Goal: Information Seeking & Learning: Learn about a topic

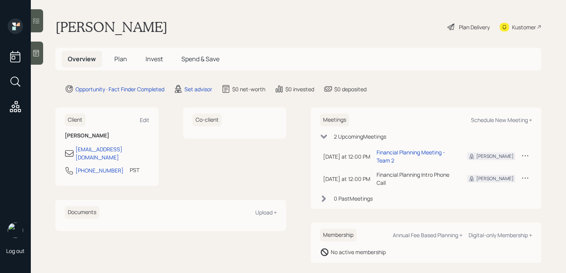
click at [38, 55] on icon at bounding box center [36, 53] width 8 height 8
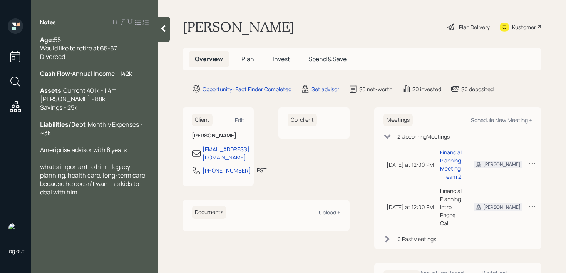
click at [134, 154] on div "Ameriprise advisor with 8 years" at bounding box center [94, 150] width 109 height 8
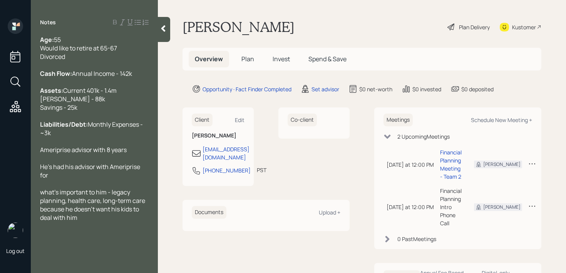
click at [46, 112] on span "Current 401k - 1.4m [PERSON_NAME] - 88k Savings - 25k" at bounding box center [78, 98] width 77 height 25
click at [99, 112] on span "Current 401k - 1.4m Ameriprise [PERSON_NAME] - 88k Savings - 25k" at bounding box center [88, 98] width 97 height 25
click at [84, 109] on span "Current 401k - 1.4m Ameriprise [PERSON_NAME] - 88k Savings - 25k" at bounding box center [88, 98] width 97 height 25
click at [92, 188] on div at bounding box center [94, 183] width 109 height 8
click at [97, 179] on div "He's had his advisor with Ameriprise for" at bounding box center [94, 171] width 109 height 17
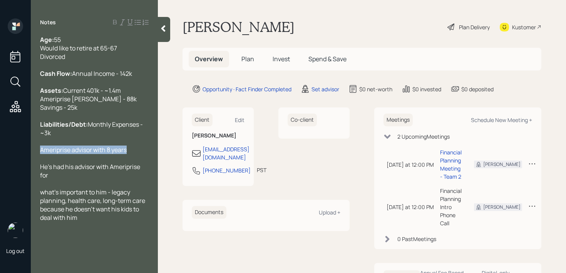
drag, startPoint x: 130, startPoint y: 164, endPoint x: 1, endPoint y: 164, distance: 129.4
click at [1, 164] on div "Log out Notes Age: [DEMOGRAPHIC_DATA] Would like to retire at 65-67 Divorced Ca…" at bounding box center [283, 136] width 566 height 273
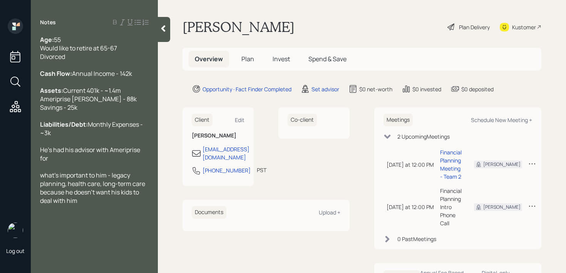
click at [55, 163] on div "He's had his advisor with Ameriprise for" at bounding box center [94, 154] width 109 height 17
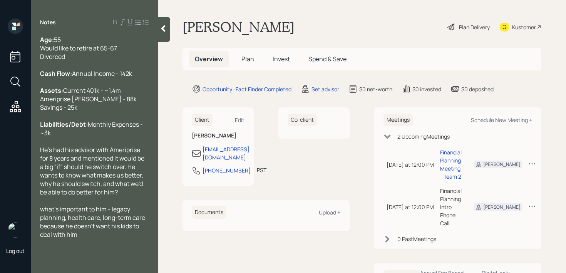
click at [44, 225] on span "what's important to him - legacy planning, health care, long-term care because …" at bounding box center [93, 222] width 106 height 34
click at [112, 228] on span "What's important to him - legacy planning, health care, long-term care because …" at bounding box center [93, 222] width 106 height 34
drag, startPoint x: 110, startPoint y: 226, endPoint x: 0, endPoint y: 226, distance: 110.2
click at [0, 226] on div "Log out Notes Age: [DEMOGRAPHIC_DATA] Would like to retire at 65-67 Divorced Ca…" at bounding box center [283, 136] width 566 height 273
click at [116, 226] on span "legacy planning, health care, long-term care because he doesn't want his kids t…" at bounding box center [93, 222] width 106 height 34
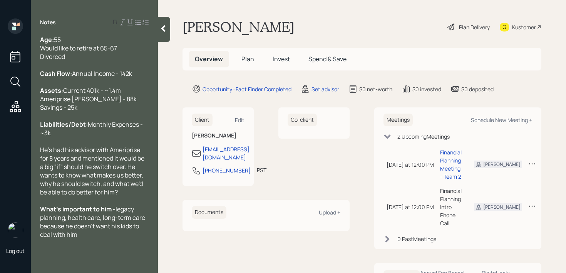
click at [82, 239] on div "What's important to him - legacy planning, health care, long-term care because …" at bounding box center [94, 222] width 109 height 34
click at [166, 36] on div at bounding box center [164, 29] width 12 height 25
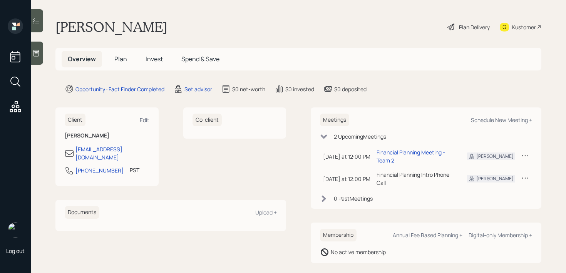
click at [310, 25] on div "[PERSON_NAME] Plan Delivery Kustomer" at bounding box center [298, 26] width 486 height 17
